Goal: Navigation & Orientation: Find specific page/section

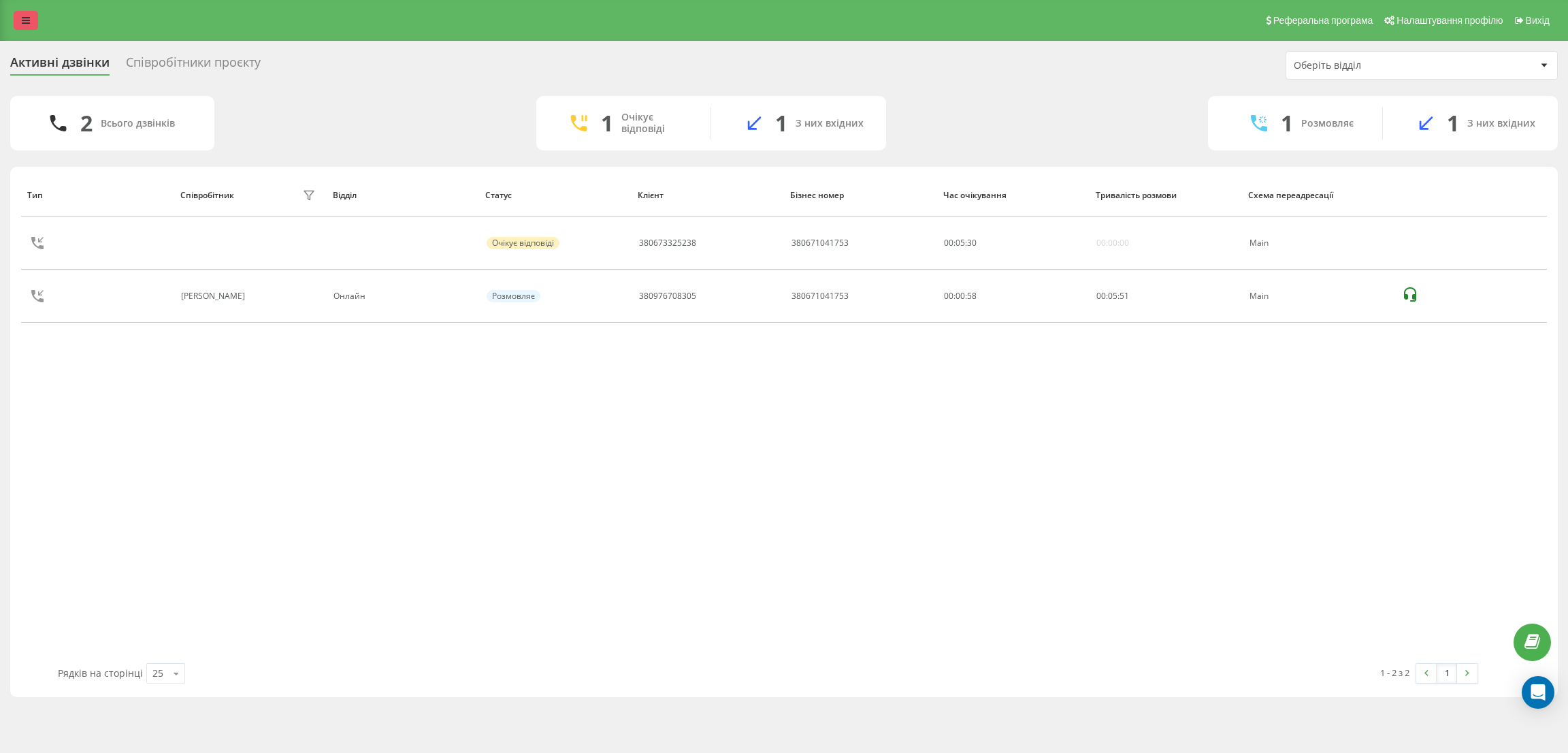
click at [31, 26] on link at bounding box center [26, 21] width 25 height 19
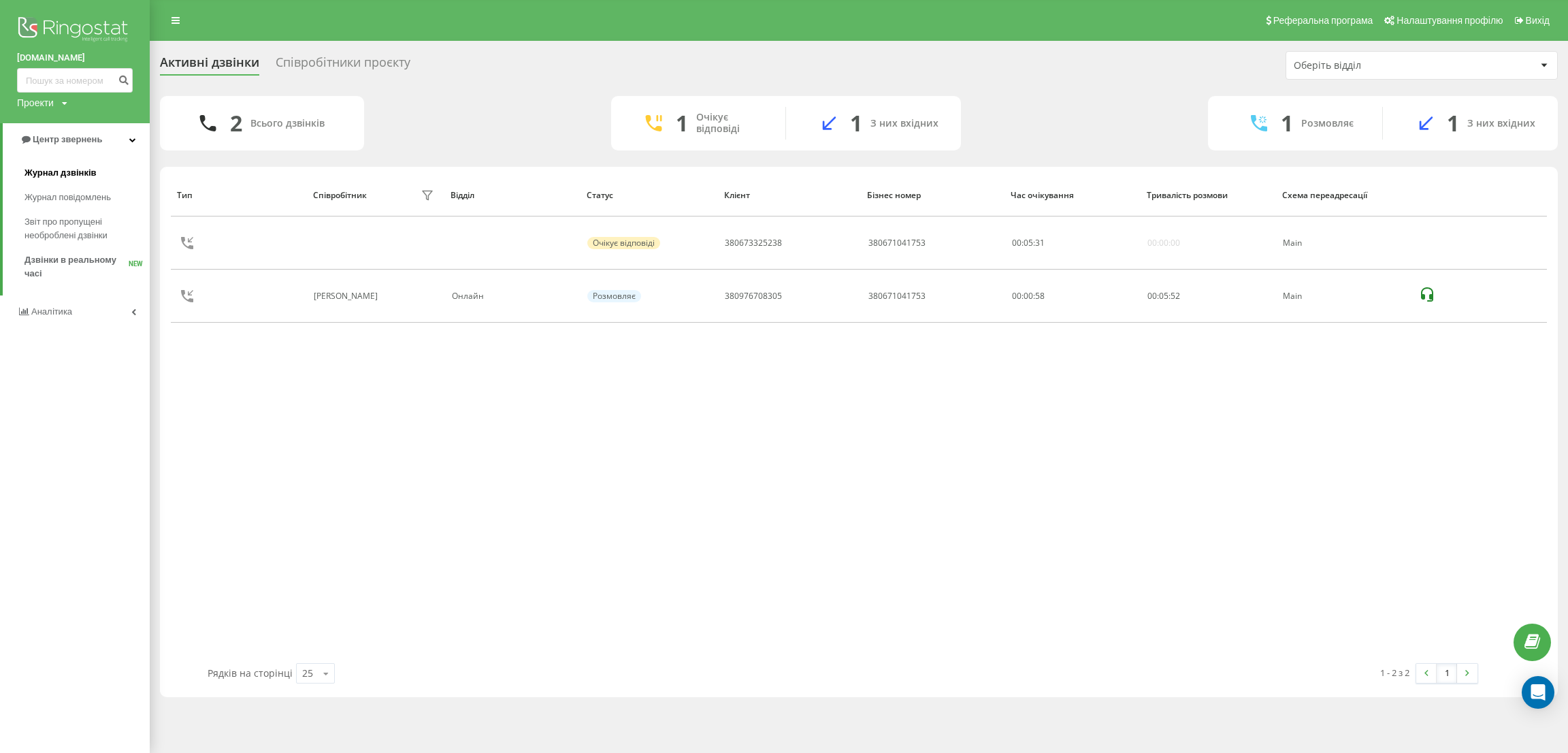
click at [44, 168] on span "Журнал дзвінків" at bounding box center [61, 173] width 72 height 14
